Goal: Task Accomplishment & Management: Use online tool/utility

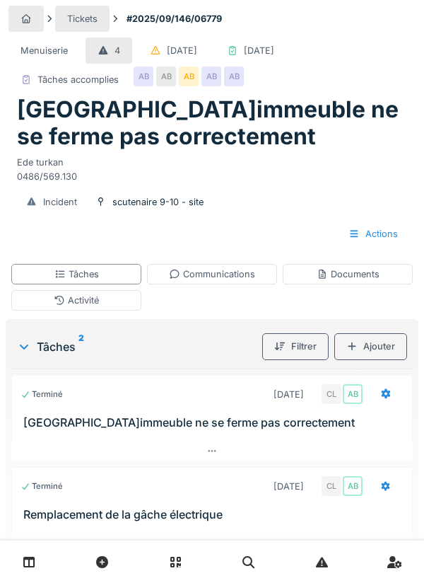
scroll to position [86, 0]
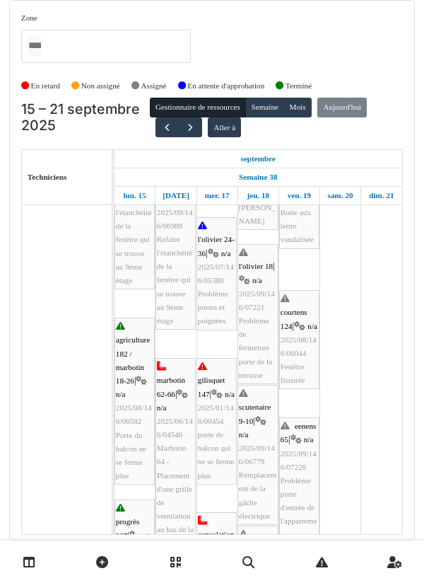
scroll to position [202, 0]
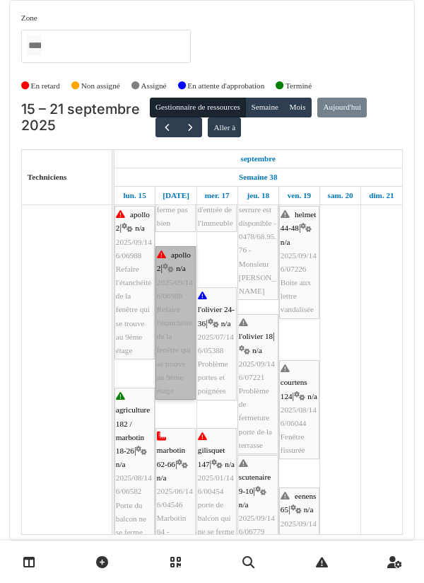
click at [171, 344] on link "apollo 2 | n/a 2025/09/146/06988 Refaire l'étanchéité de la fenêtre qui se trou…" at bounding box center [176, 322] width 40 height 153
click at [175, 343] on link "apollo 2 | n/a 2025/09/146/06988 Refaire l'étanchéité de la fenêtre qui se trou…" at bounding box center [176, 322] width 40 height 153
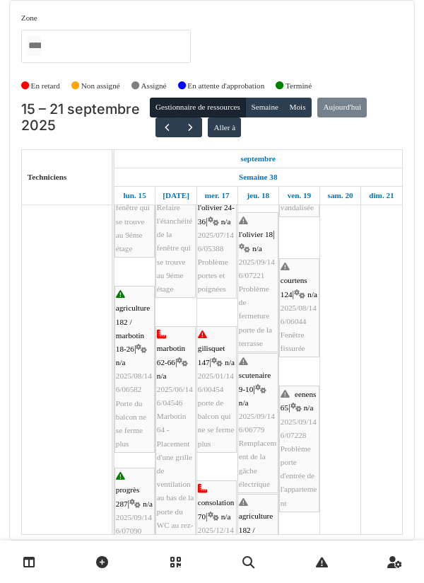
scroll to position [228, 0]
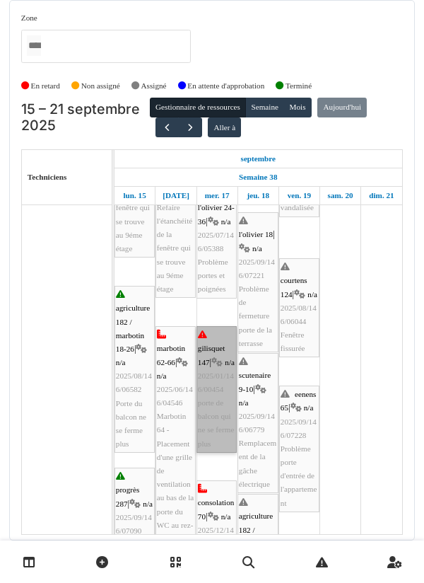
click at [216, 374] on link "gilisquet 147 | n/a 2025/01/146/00454 porte de balcon qui ne se ferme plus" at bounding box center [217, 389] width 40 height 127
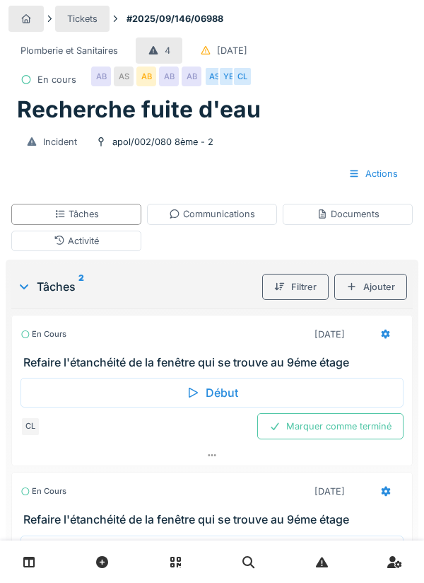
click at [226, 221] on div "Communications" at bounding box center [212, 213] width 86 height 13
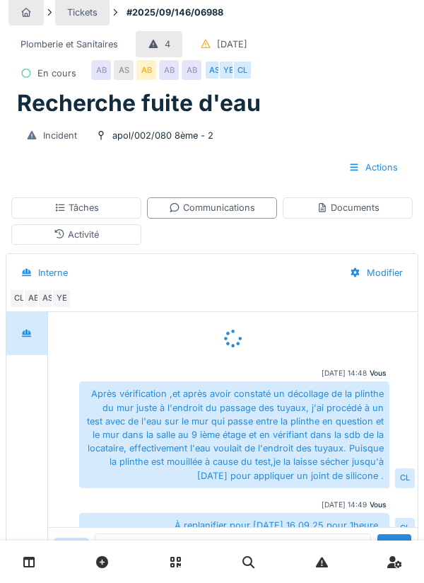
scroll to position [10, 0]
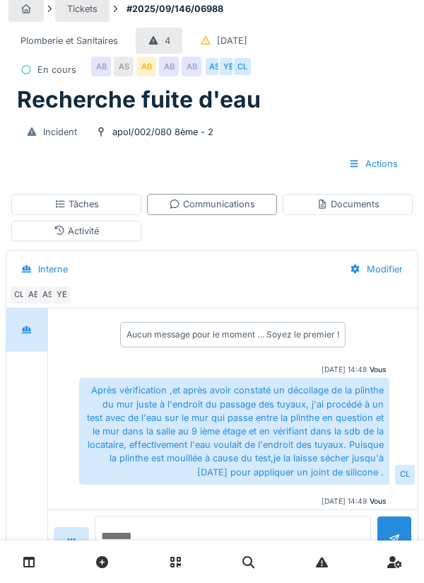
click at [147, 561] on textarea at bounding box center [233, 537] width 276 height 45
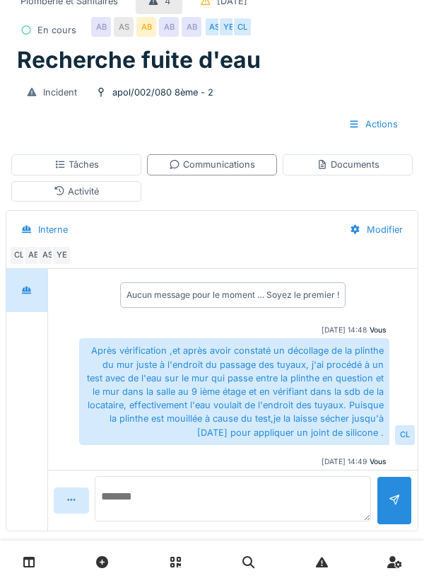
scroll to position [69, 0]
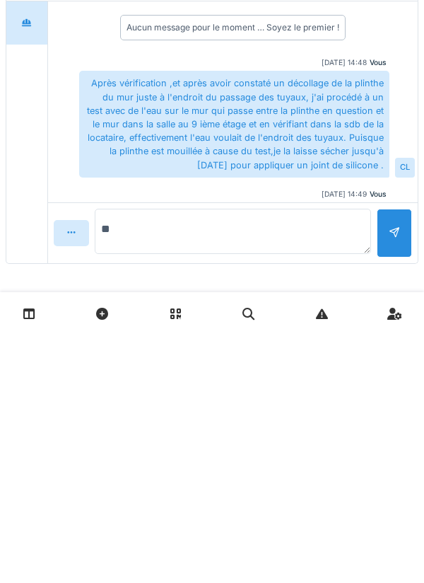
type textarea "*"
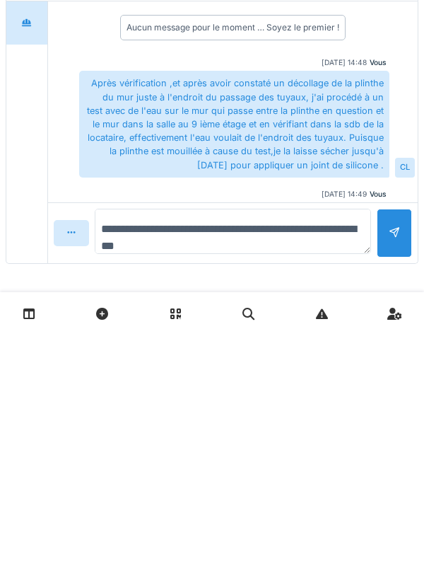
type textarea "**********"
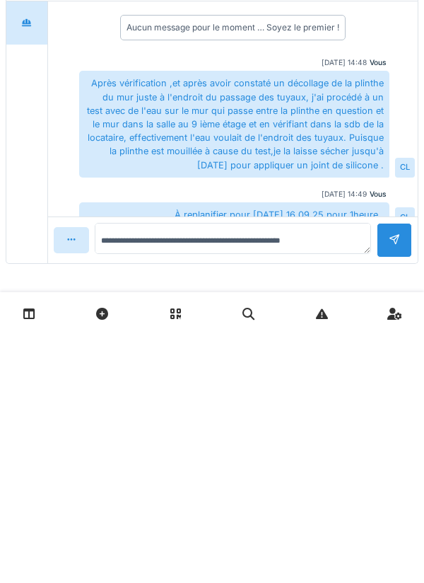
click at [389, 484] on div at bounding box center [394, 487] width 11 height 13
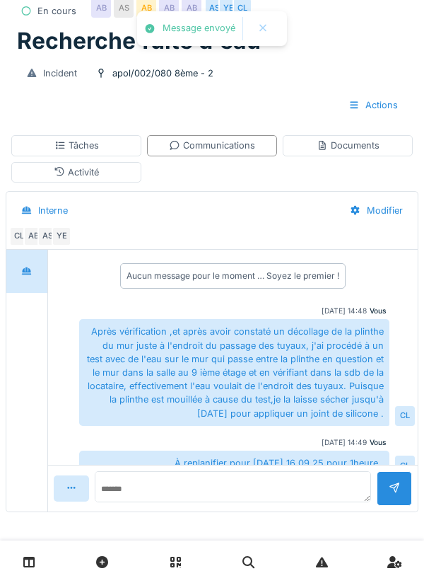
scroll to position [67, 0]
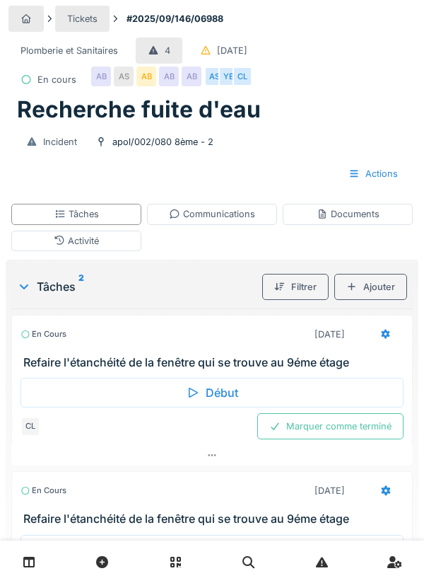
click at [223, 210] on div "Communications" at bounding box center [212, 213] width 86 height 13
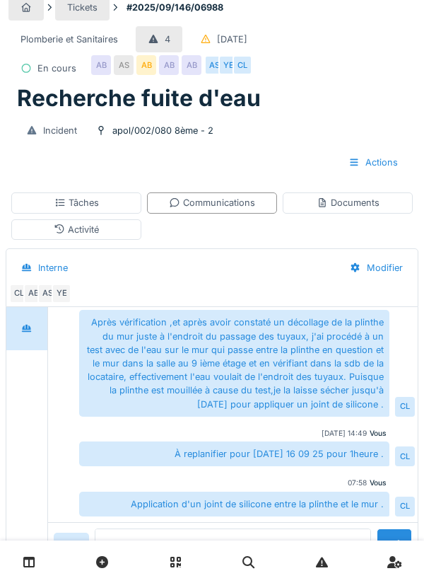
scroll to position [36, 0]
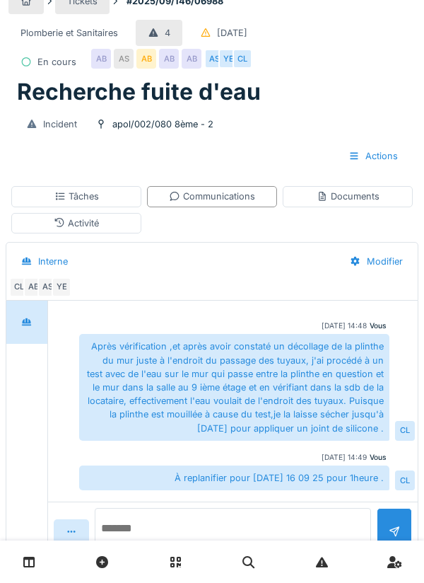
click at [158, 553] on textarea at bounding box center [233, 530] width 276 height 45
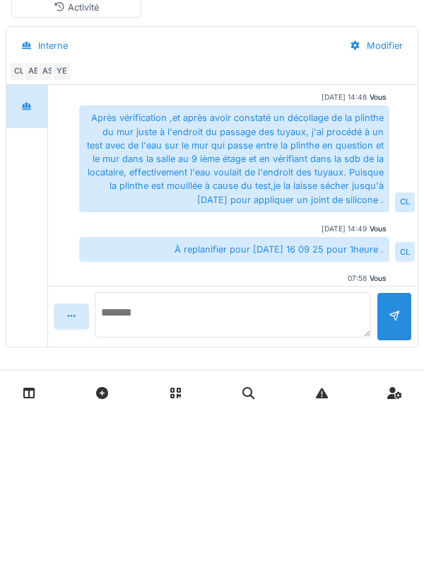
scroll to position [67, 0]
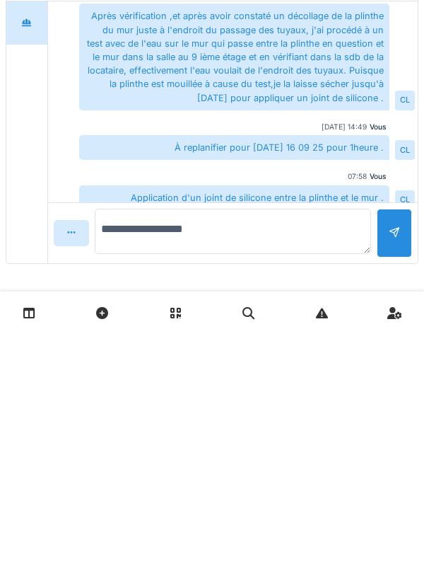
type textarea "**********"
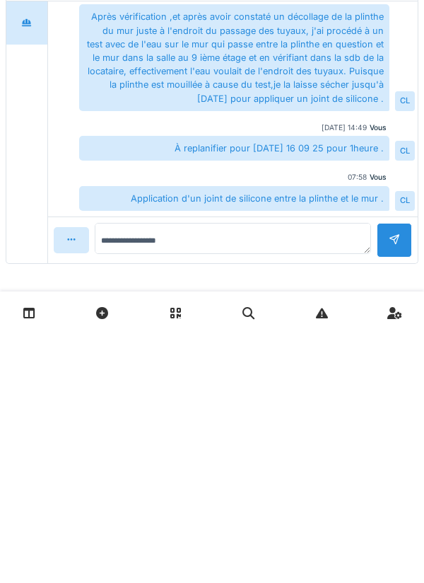
click at [395, 489] on div at bounding box center [394, 489] width 35 height 35
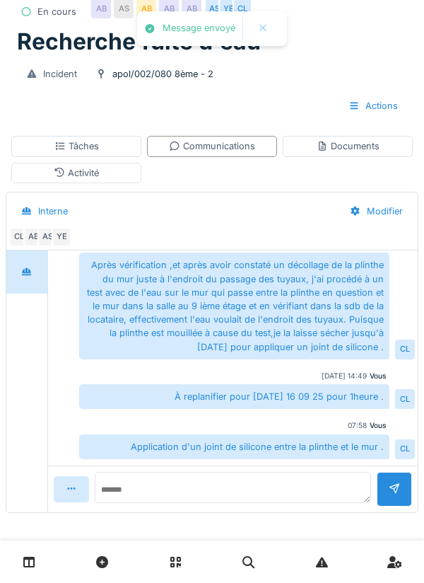
scroll to position [117, 0]
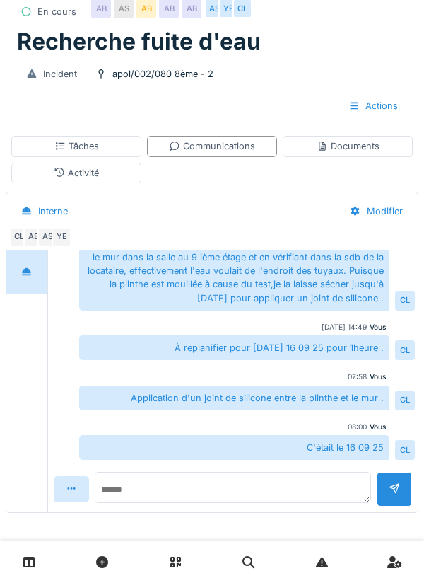
click at [349, 156] on div "Documents" at bounding box center [348, 146] width 130 height 21
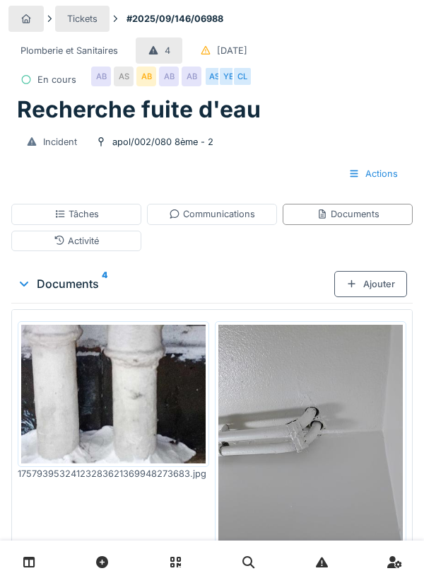
click at [85, 216] on div "Tâches" at bounding box center [76, 213] width 45 height 13
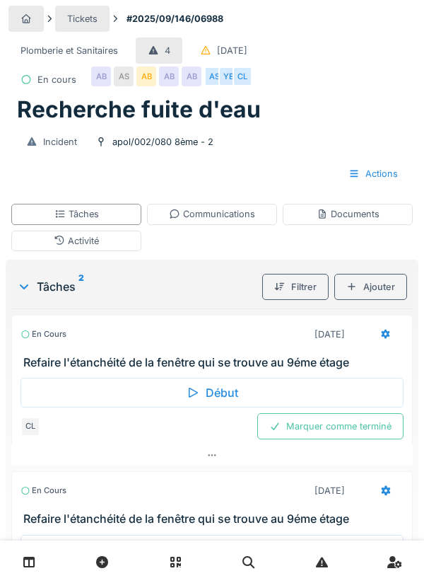
click at [203, 211] on div "Communications" at bounding box center [212, 213] width 86 height 13
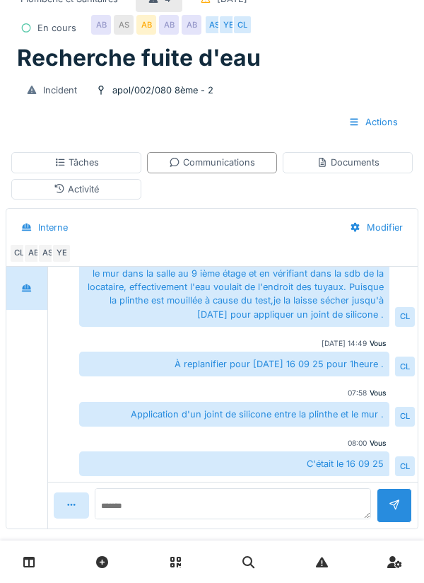
scroll to position [62, 0]
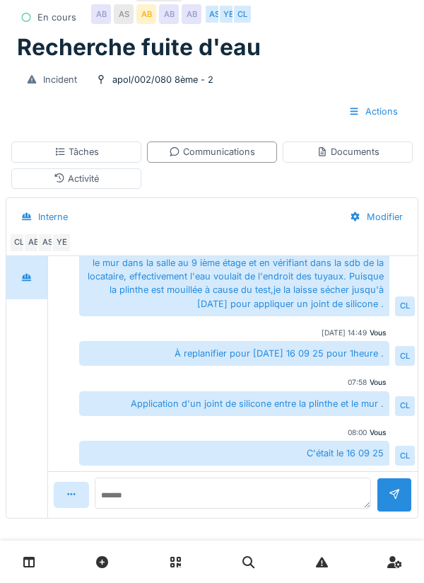
click at [349, 157] on div "Documents" at bounding box center [348, 151] width 63 height 13
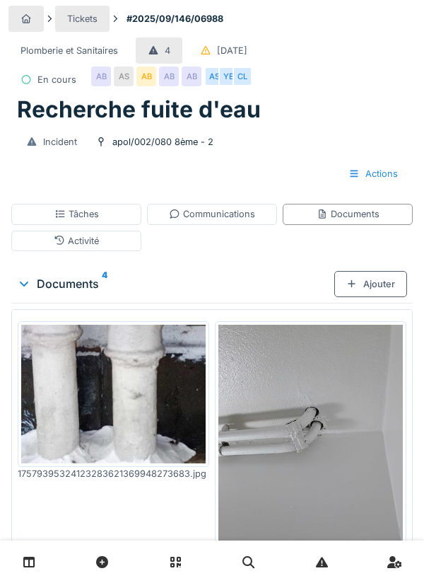
click at [99, 216] on div "Tâches" at bounding box center [76, 214] width 130 height 21
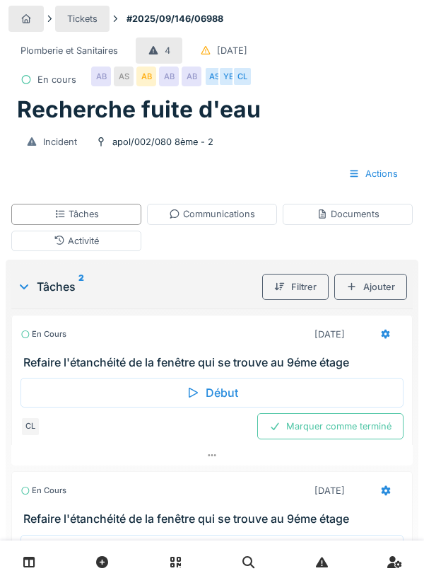
click at [100, 223] on div "Tâches" at bounding box center [76, 214] width 130 height 21
click at [104, 247] on div "Activité" at bounding box center [76, 240] width 130 height 21
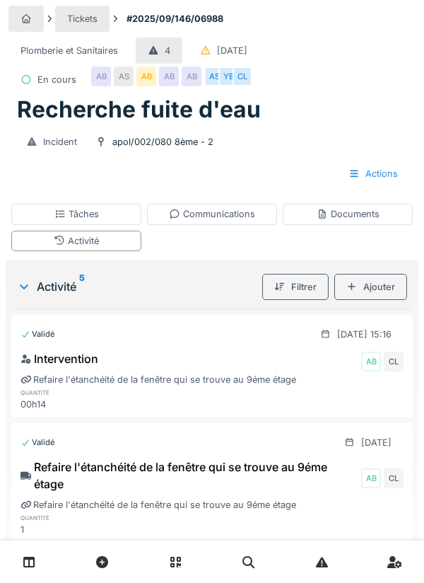
click at [103, 216] on div "Tâches" at bounding box center [76, 214] width 130 height 21
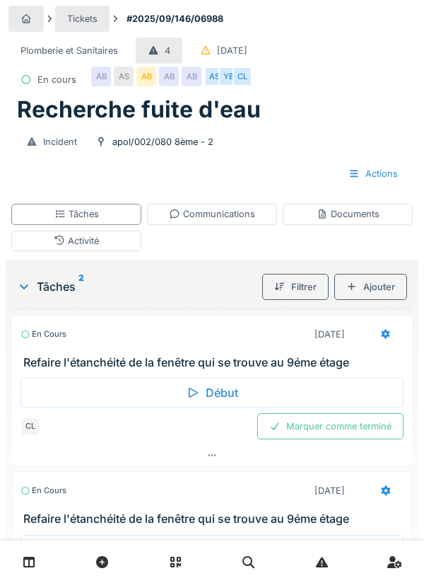
click at [337, 429] on div "Marquer comme terminé" at bounding box center [330, 426] width 146 height 26
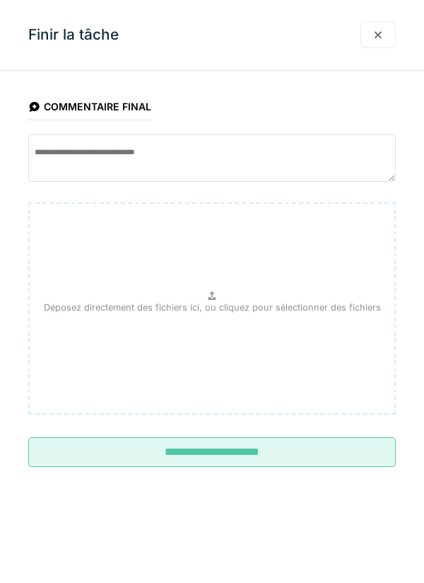
click at [246, 450] on input "**********" at bounding box center [212, 452] width 368 height 30
